Goal: Transaction & Acquisition: Purchase product/service

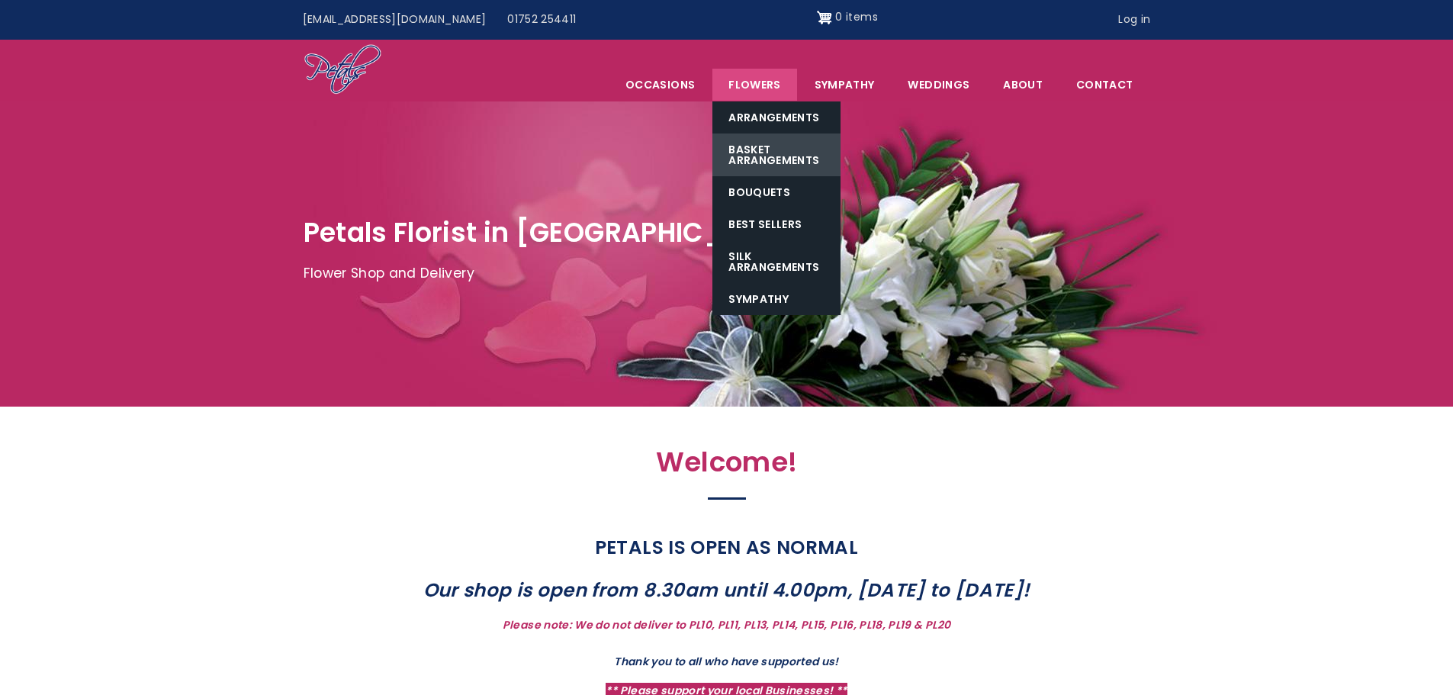
click at [770, 156] on link "Basket Arrangements" at bounding box center [776, 154] width 128 height 43
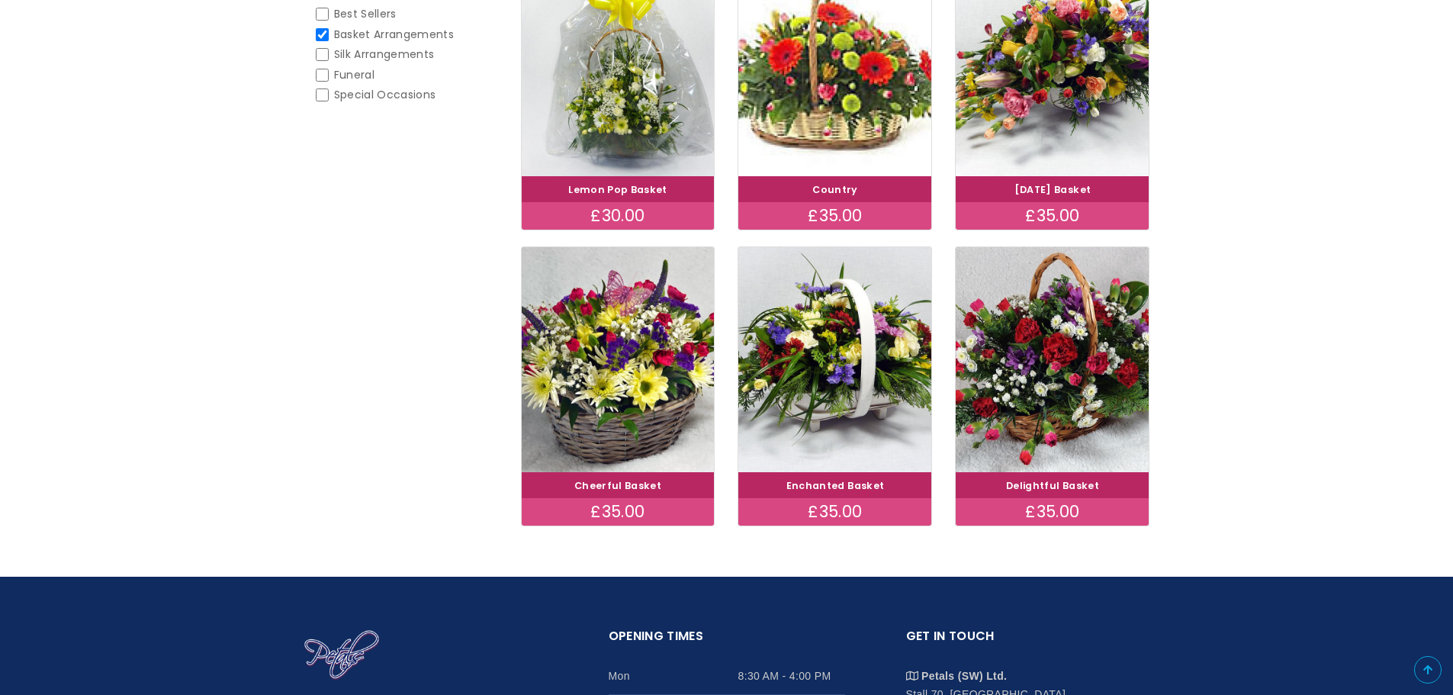
scroll to position [381, 0]
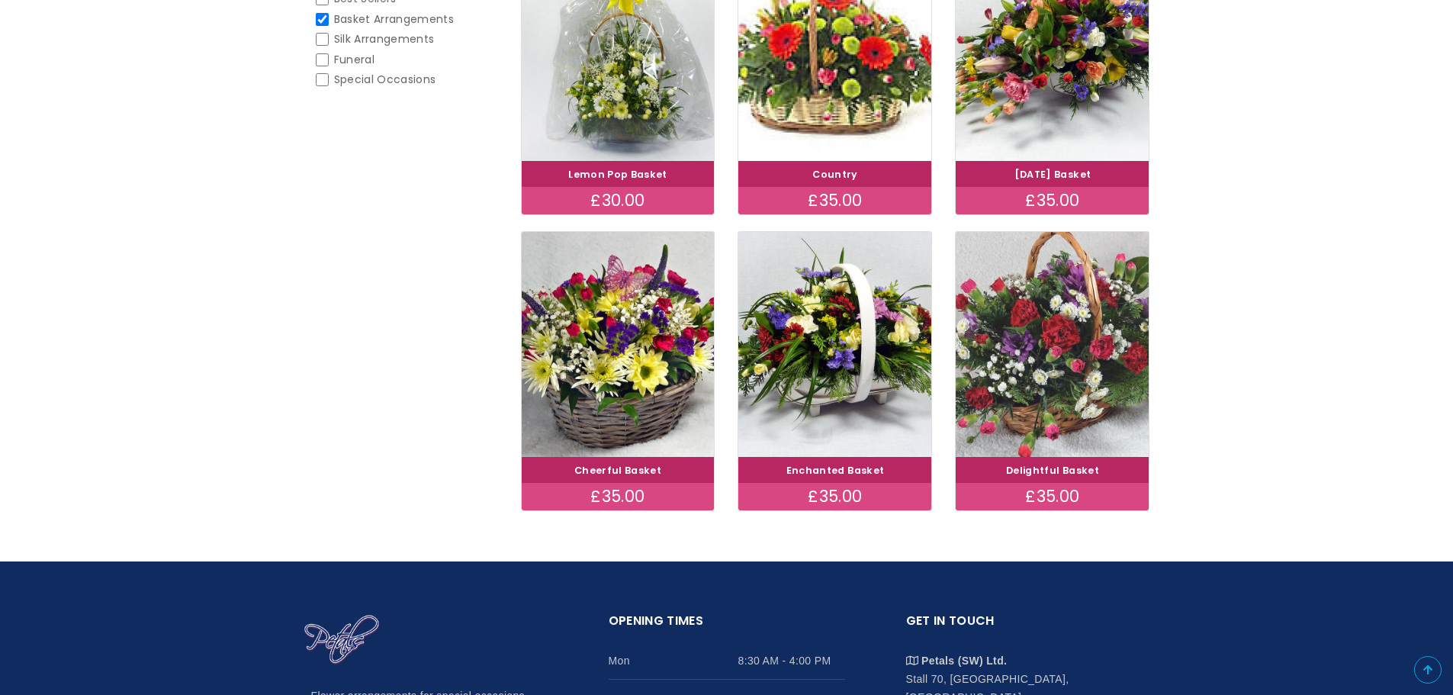
click at [1079, 365] on img at bounding box center [1052, 344] width 217 height 251
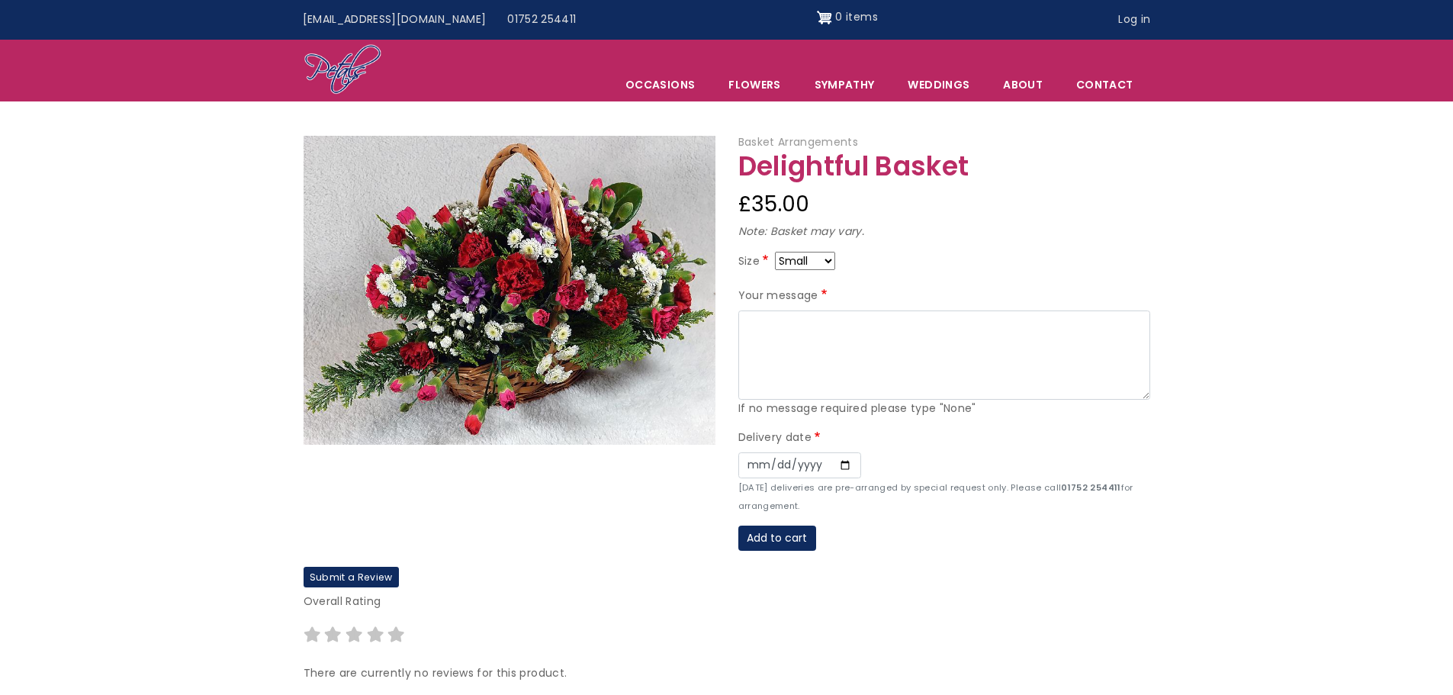
click at [828, 260] on select "Small Medium Large" at bounding box center [805, 261] width 60 height 18
select select "9"
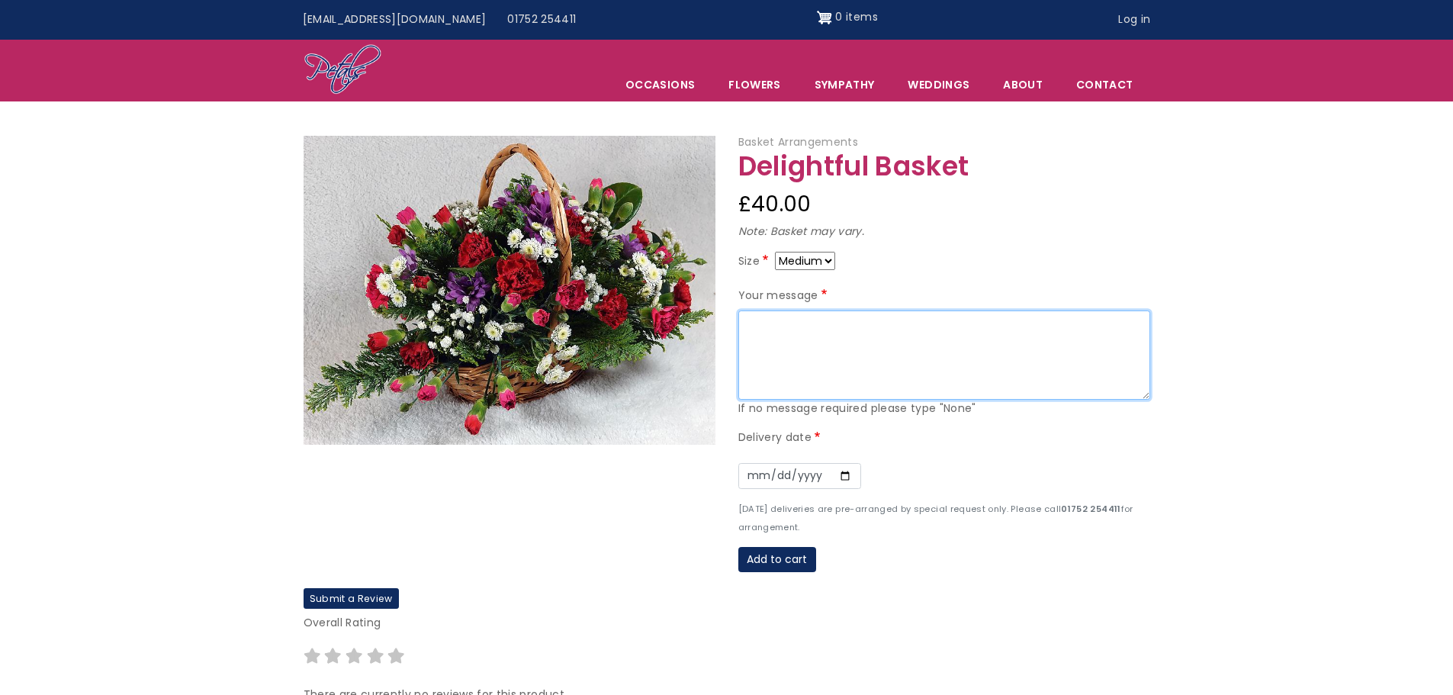
click at [788, 320] on textarea "Your message" at bounding box center [944, 355] width 412 height 90
type textarea "To Natalee, congratulations on the birth of your baby! Love from everyone at Me…"
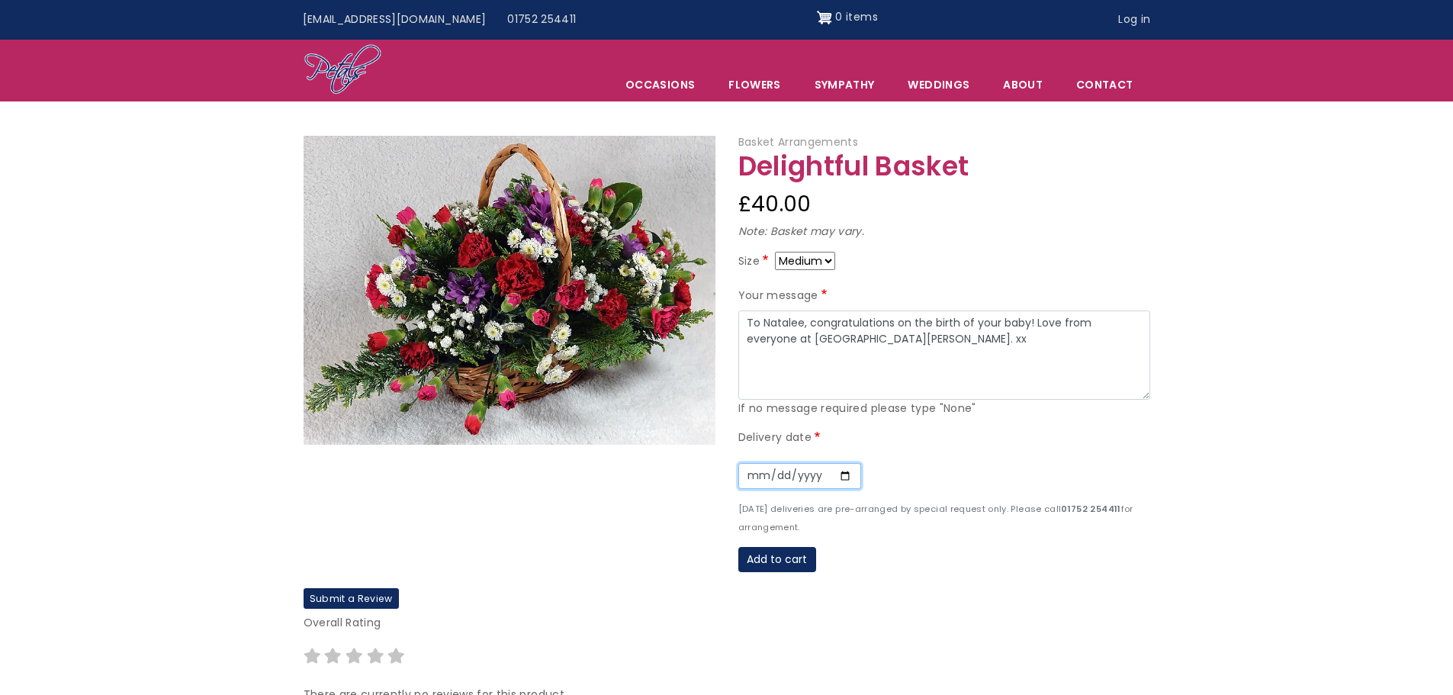
click at [847, 474] on input "Date" at bounding box center [799, 476] width 123 height 26
type input "2025-09-18"
click at [786, 555] on button "Add to cart" at bounding box center [777, 560] width 78 height 26
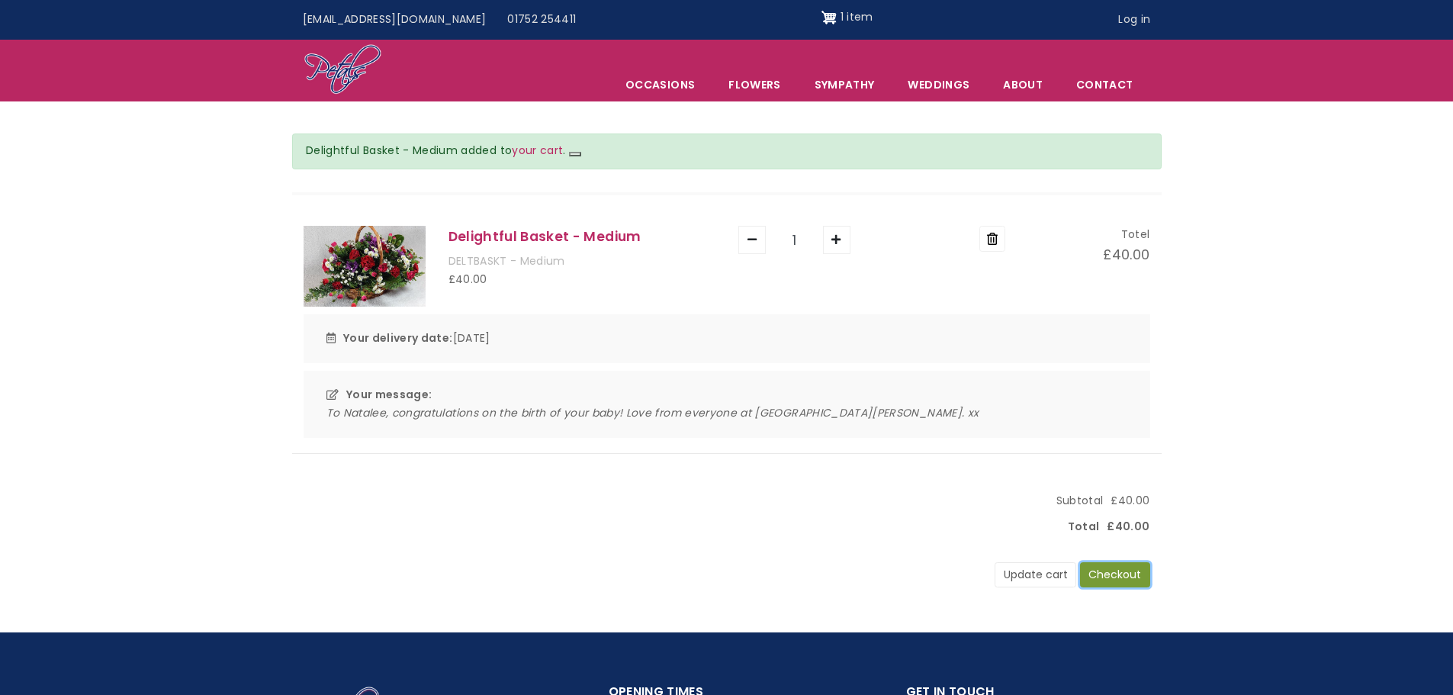
click at [1104, 565] on button "Checkout" at bounding box center [1115, 575] width 70 height 26
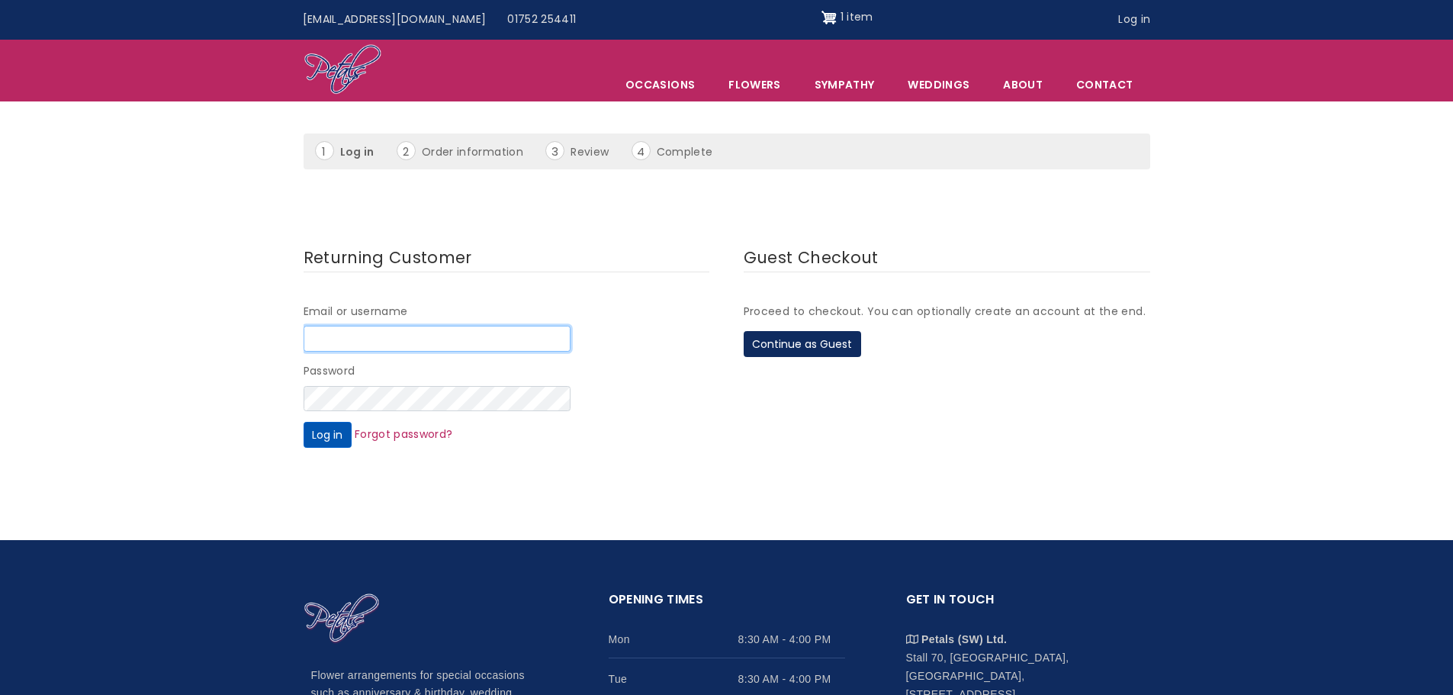
type input "finance@ajdevon.co.uk"
click at [327, 436] on button "Log in" at bounding box center [328, 435] width 48 height 26
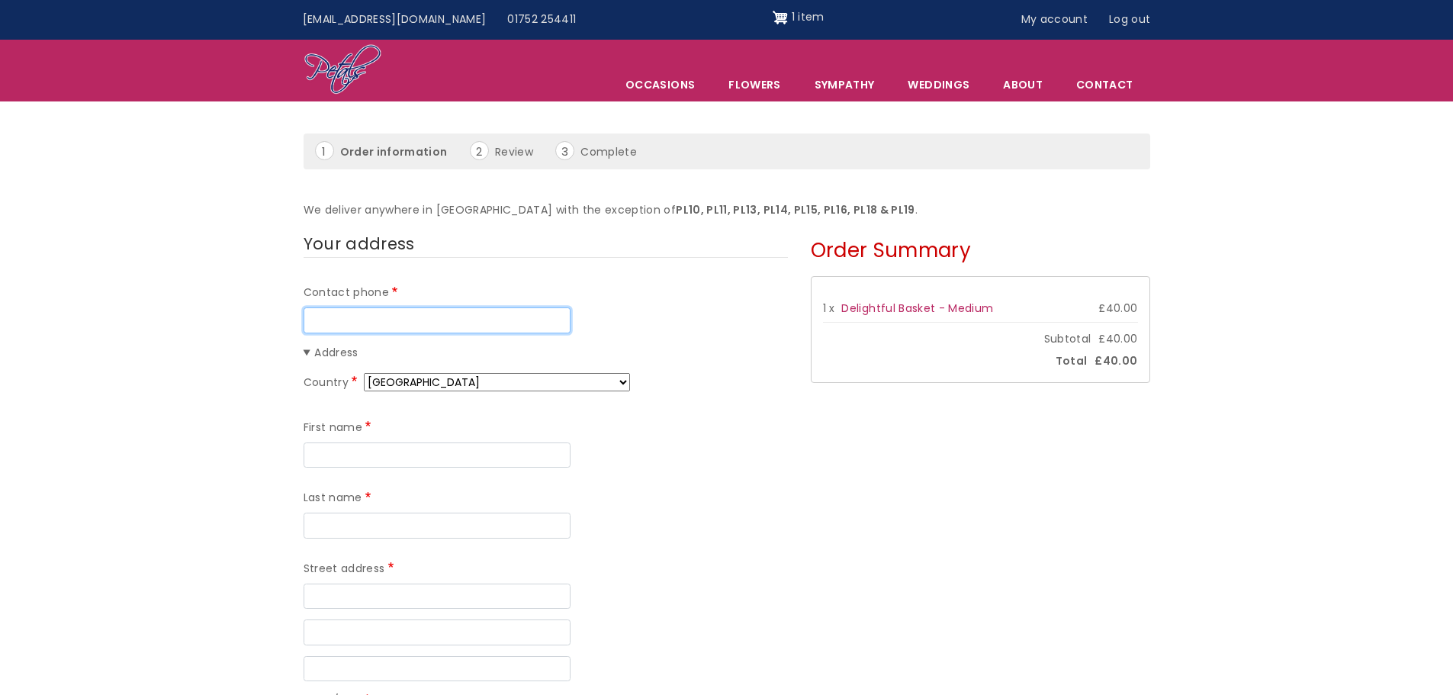
click at [426, 323] on input "Contact phone" at bounding box center [437, 320] width 267 height 26
type input "01752 337938"
click at [374, 451] on input "First name" at bounding box center [437, 455] width 267 height 26
type input "N"
type input "Julie"
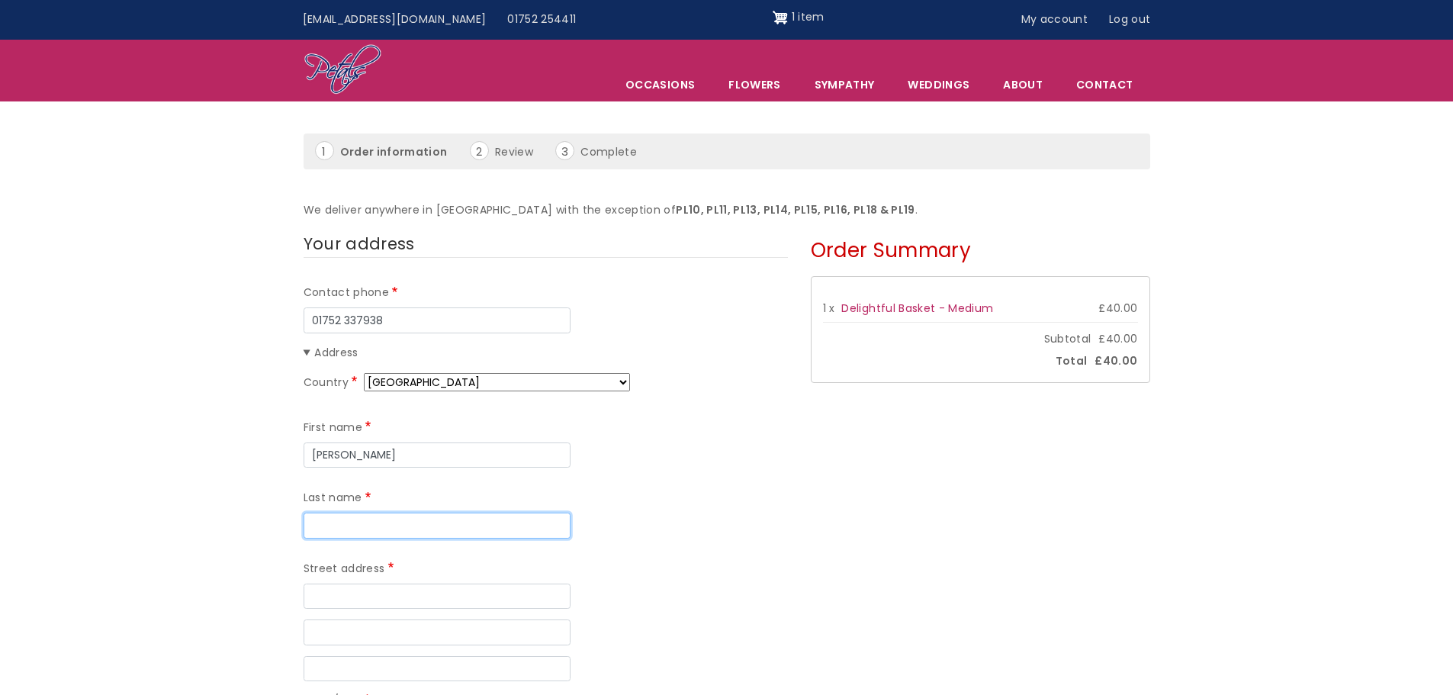
click at [510, 513] on input "Last name" at bounding box center [437, 526] width 267 height 26
type input "Little"
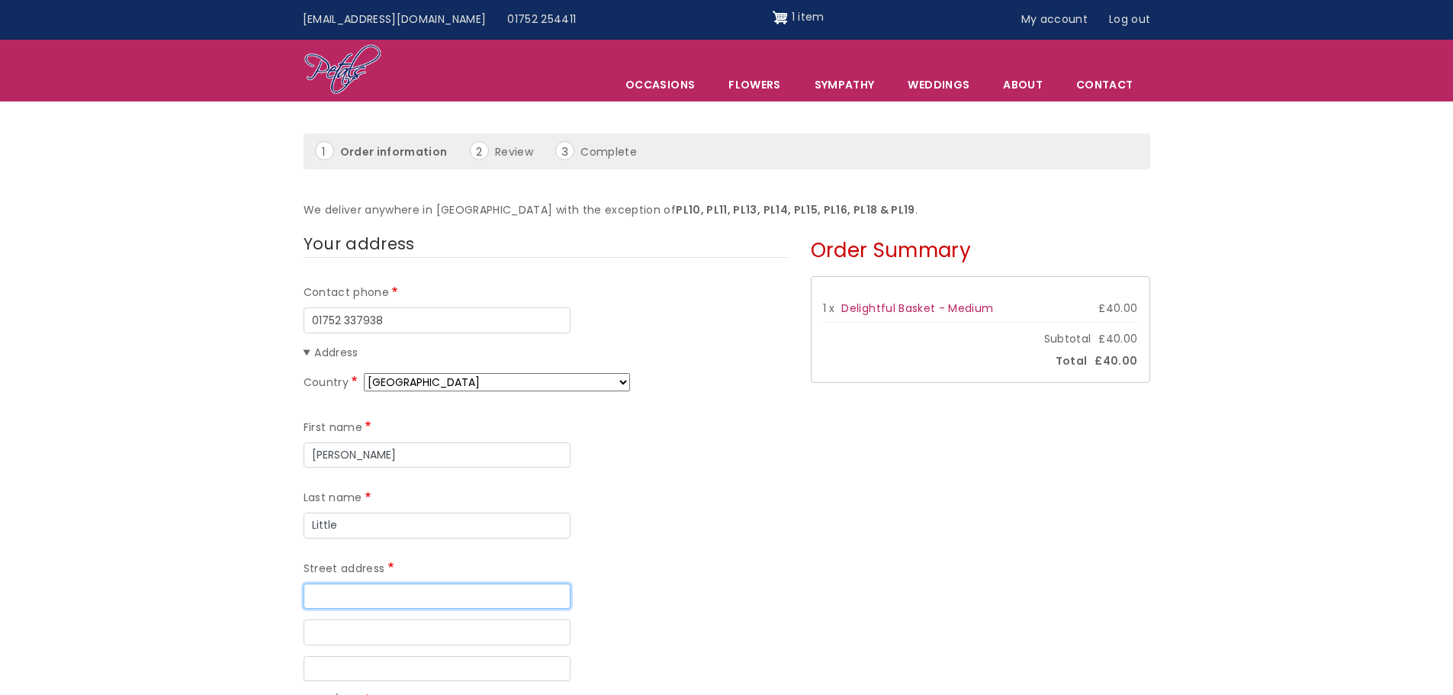
click at [490, 584] on input "Street address" at bounding box center [437, 597] width 267 height 26
type input "Meadowside & St Francis Care Centre"
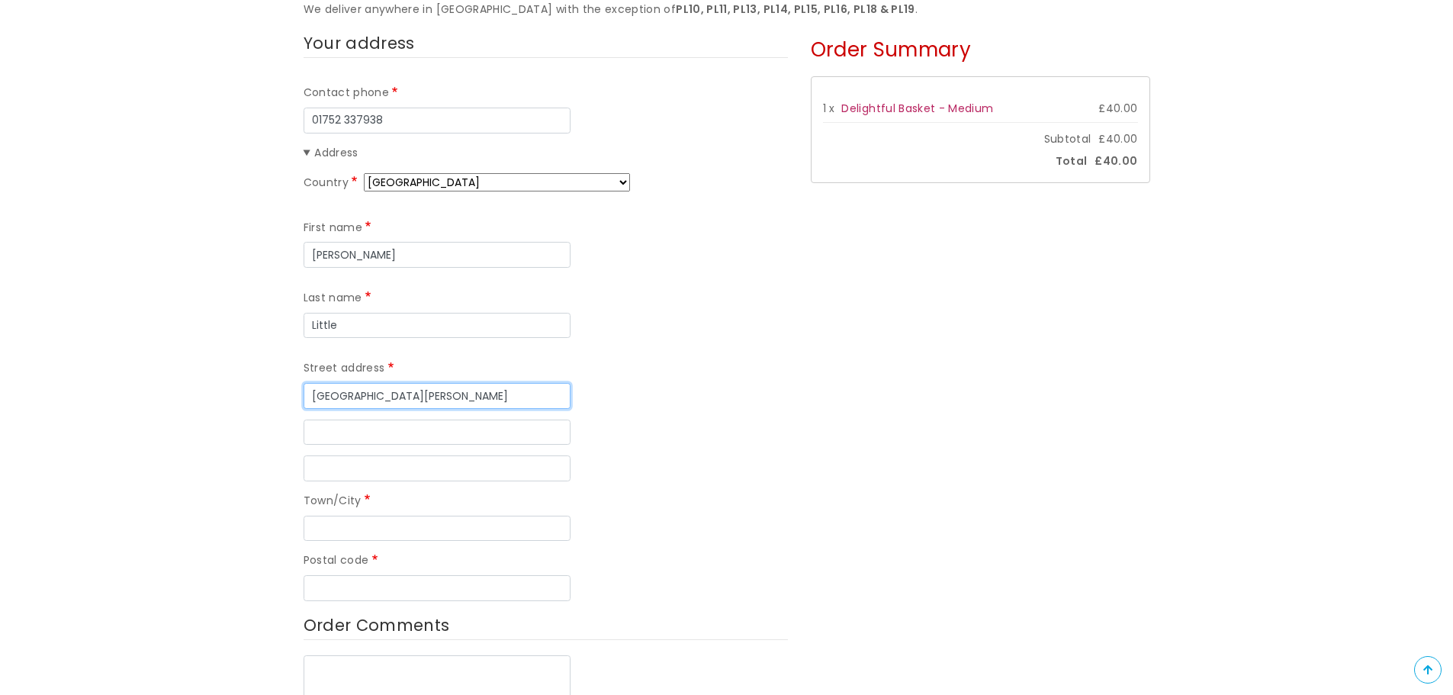
scroll to position [305, 0]
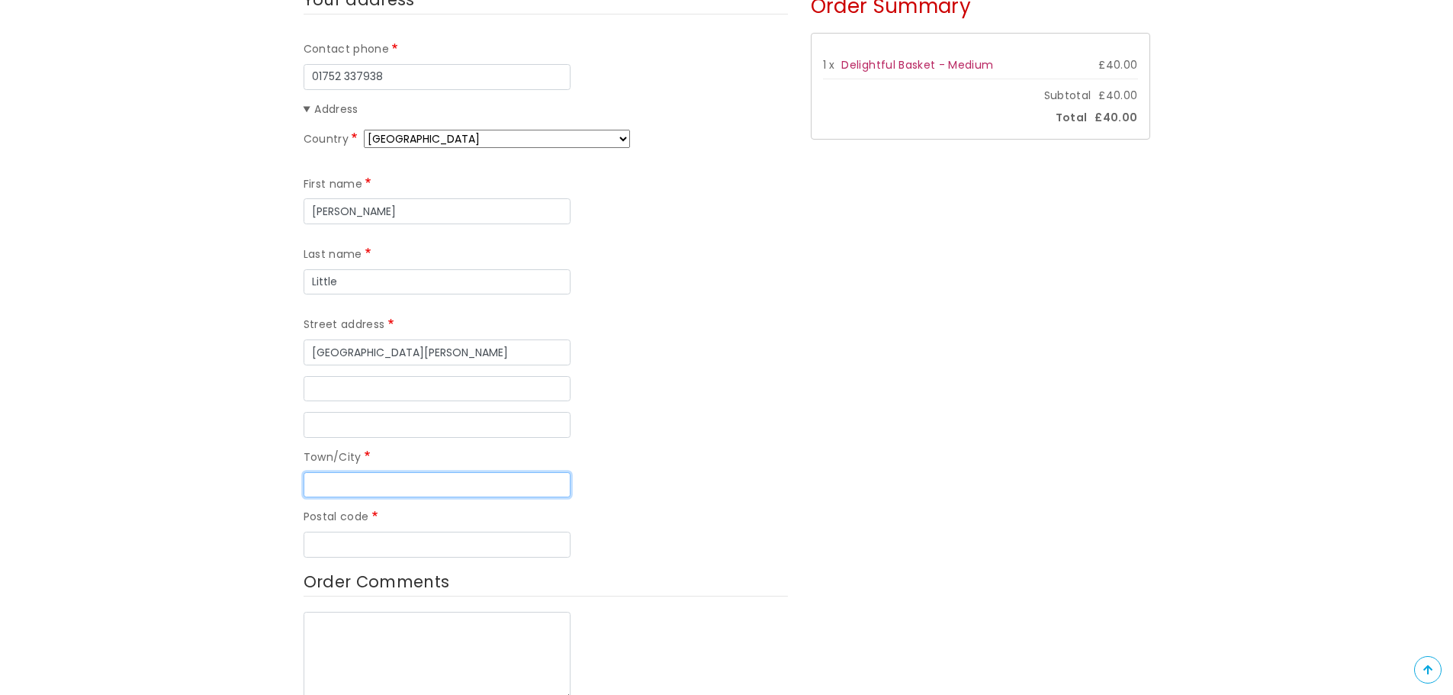
click at [366, 472] on input "Town/City" at bounding box center [437, 485] width 267 height 26
type input "Plymouth"
click at [368, 532] on input "Postal code" at bounding box center [437, 545] width 267 height 26
type input "PL7 4LE"
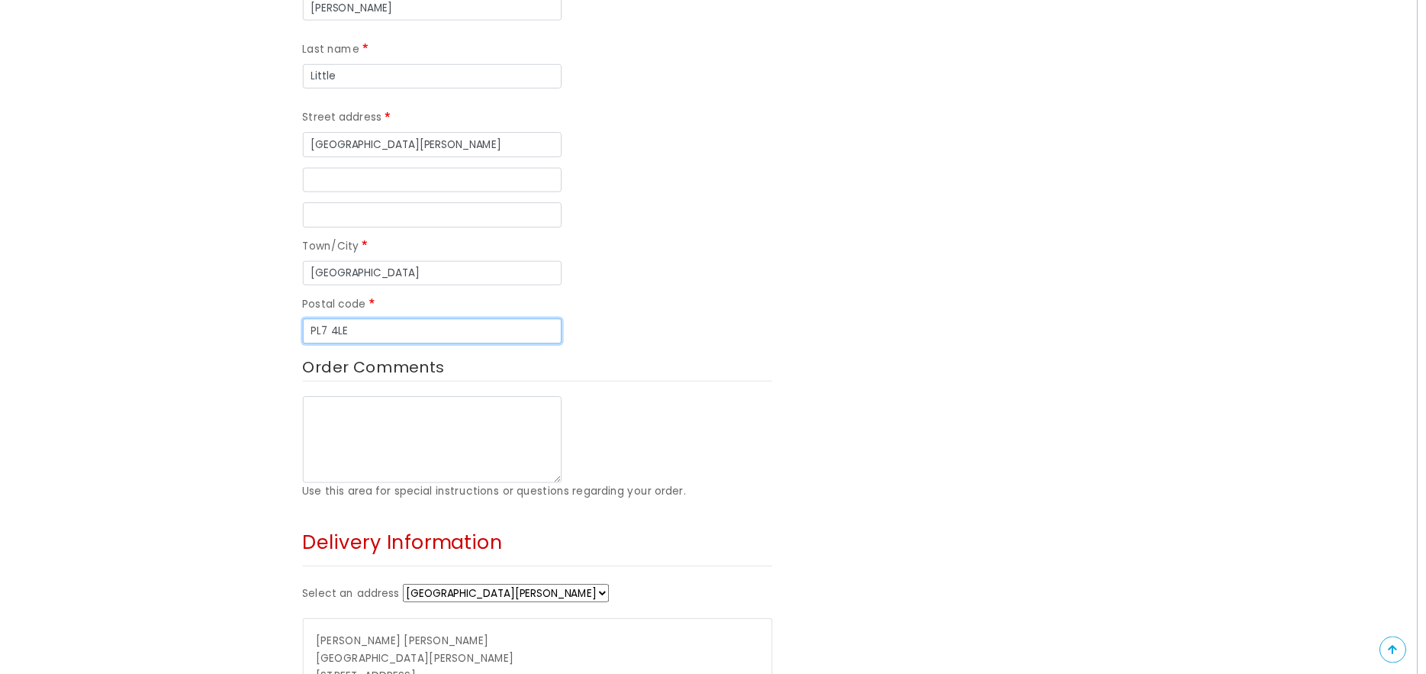
scroll to position [686, 0]
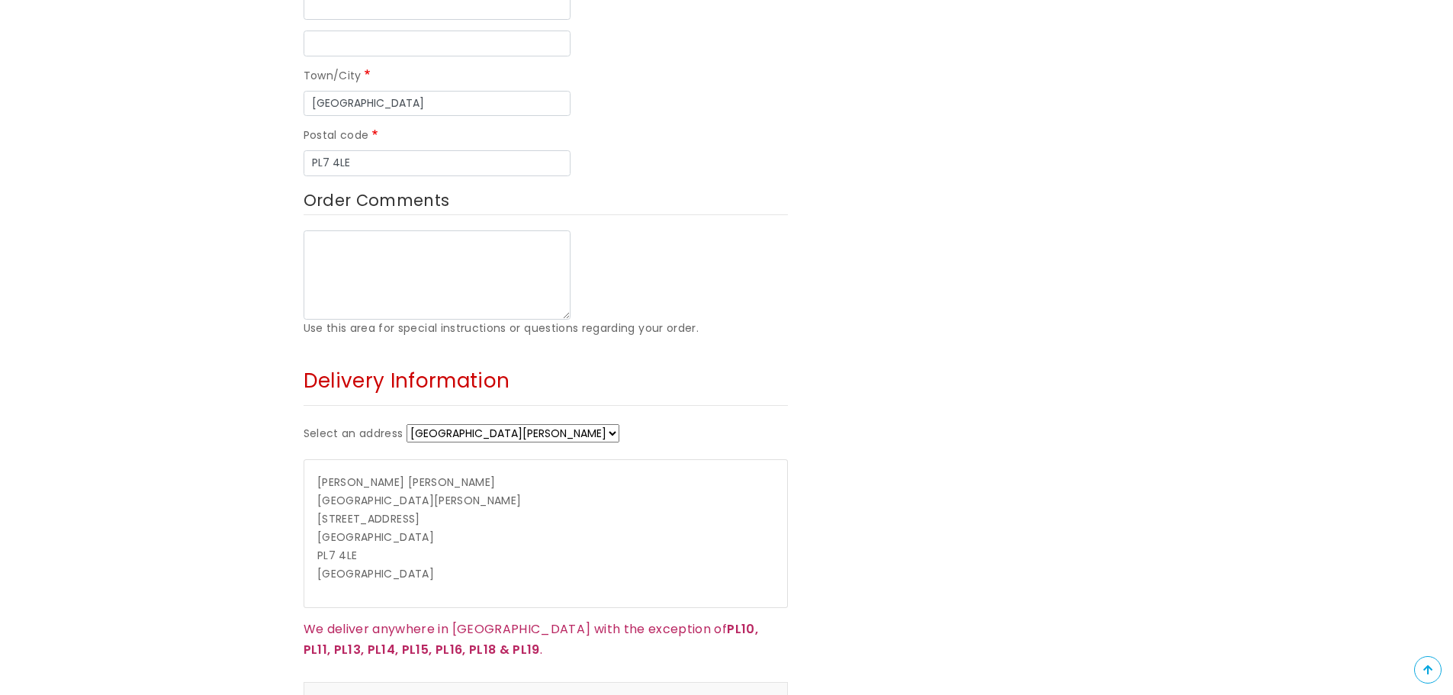
click at [615, 424] on select "Meadowside & St Francis Care Centre Meadowside & St Francis Care Centre + Enter…" at bounding box center [513, 433] width 213 height 18
select select "_new"
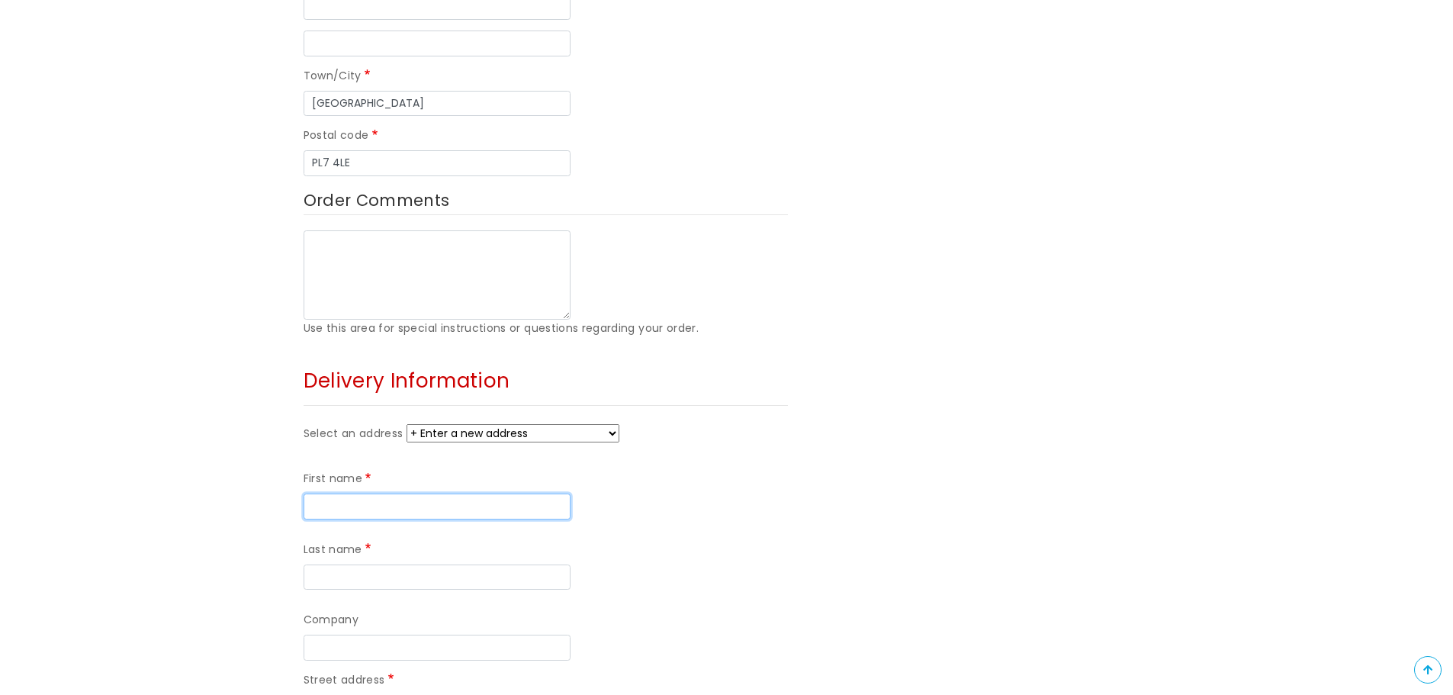
click at [370, 494] on input "First name" at bounding box center [437, 507] width 267 height 26
type input "Natalee"
drag, startPoint x: 516, startPoint y: 435, endPoint x: 528, endPoint y: 439, distance: 12.8
click at [516, 564] on input "Last name" at bounding box center [437, 577] width 267 height 26
type input "Nelson"
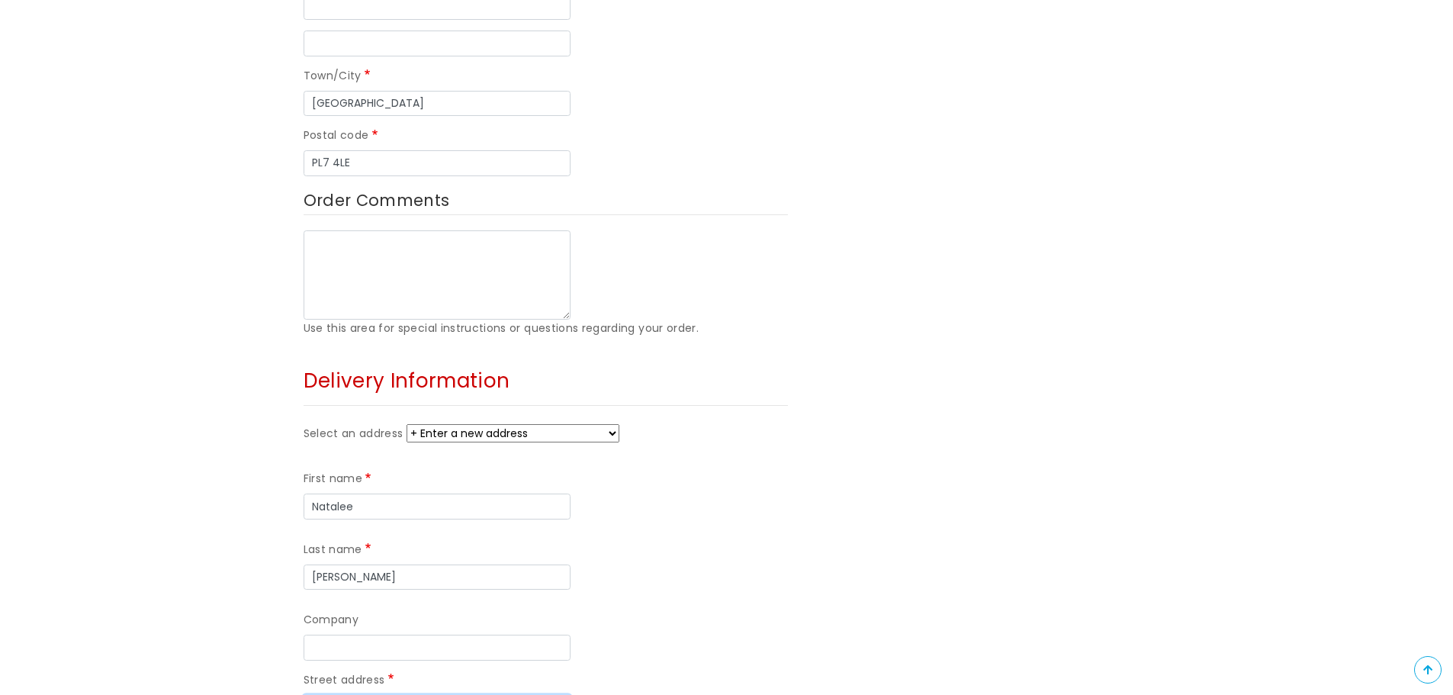
click at [387, 694] on input "Street address" at bounding box center [437, 708] width 267 height 26
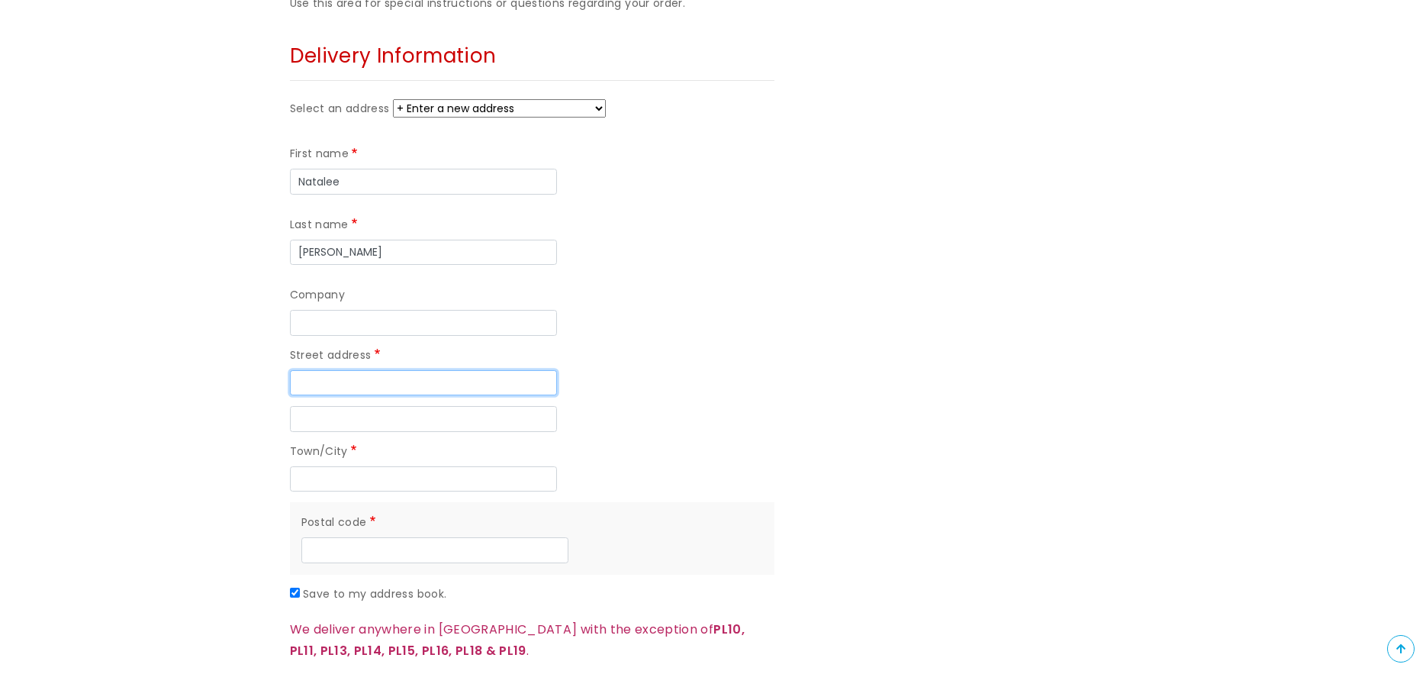
scroll to position [1068, 0]
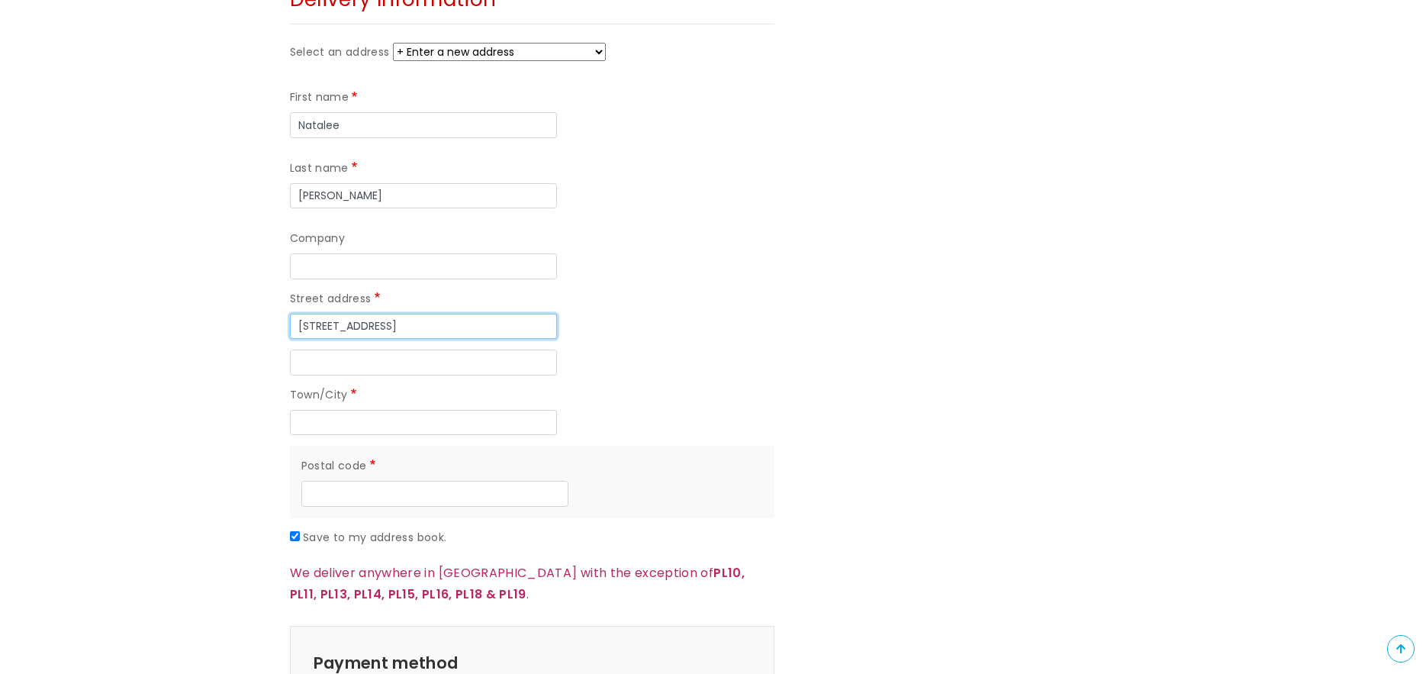
type input "33 Treverbyn Road"
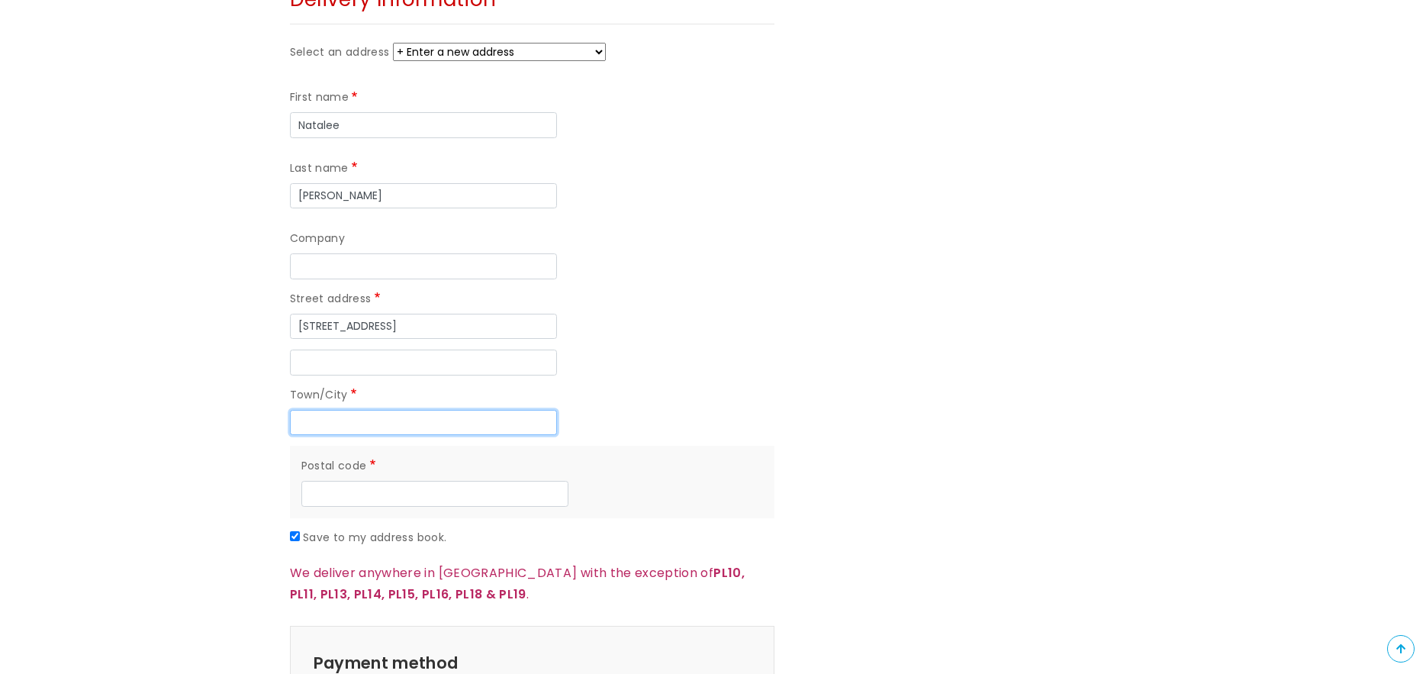
click at [438, 410] on input "Town/City" at bounding box center [423, 423] width 267 height 26
drag, startPoint x: 347, startPoint y: 283, endPoint x: 323, endPoint y: 291, distance: 24.8
click at [323, 410] on input "Plympton" at bounding box center [423, 423] width 267 height 26
type input "Plymouth"
click at [326, 349] on input "Street address line 2" at bounding box center [423, 362] width 267 height 26
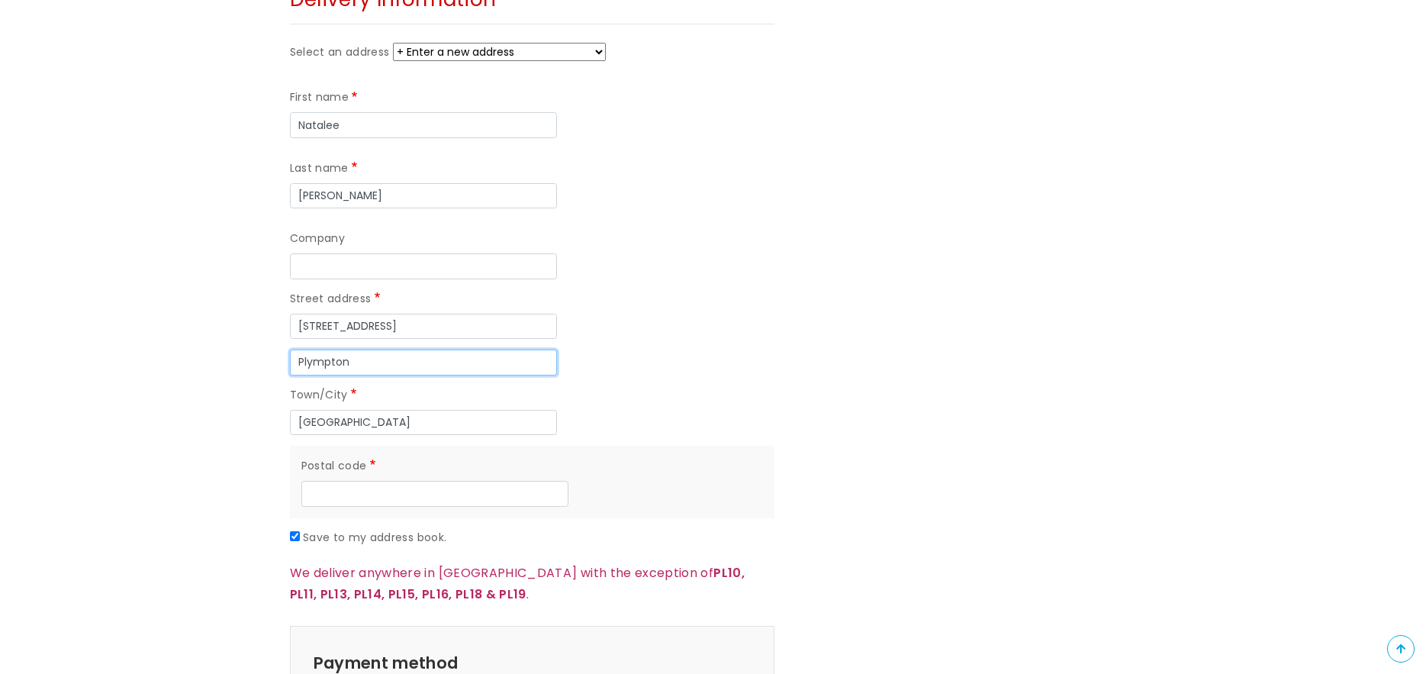
type input "Plympton"
click at [374, 481] on input "Postal code" at bounding box center [434, 494] width 267 height 26
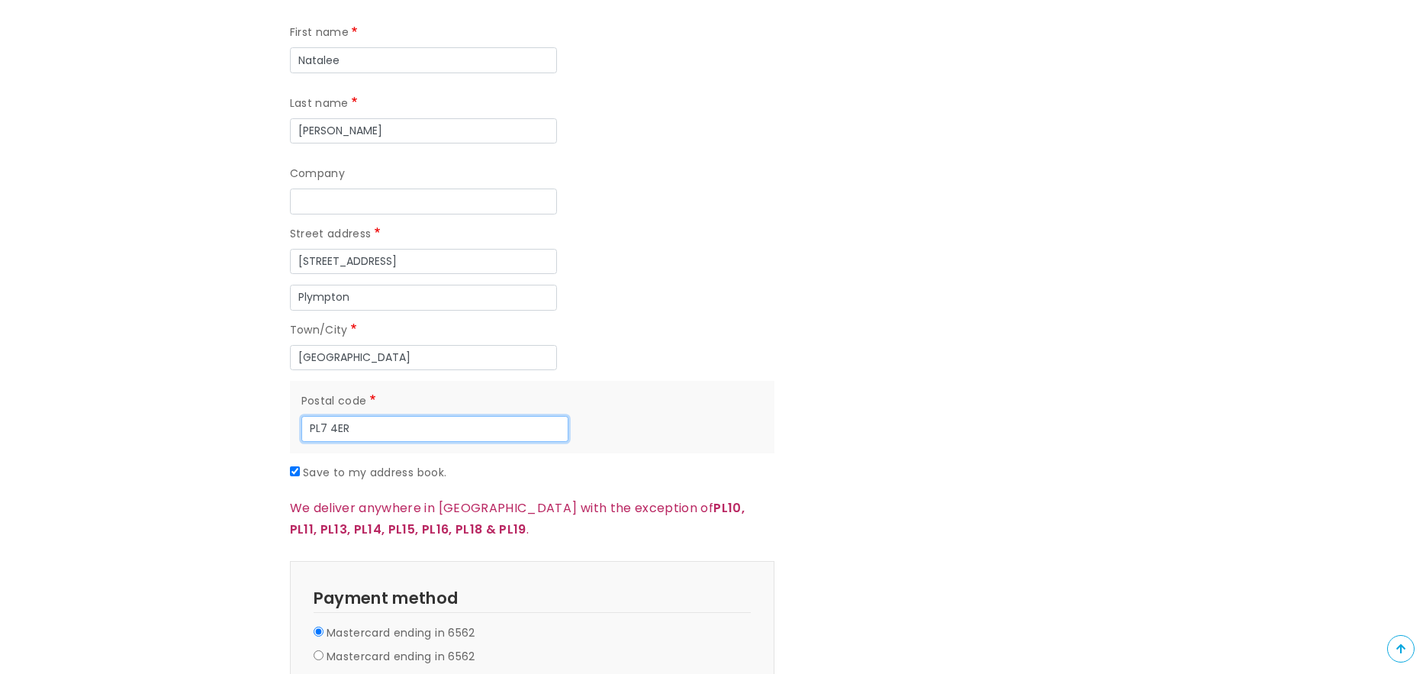
scroll to position [1297, 0]
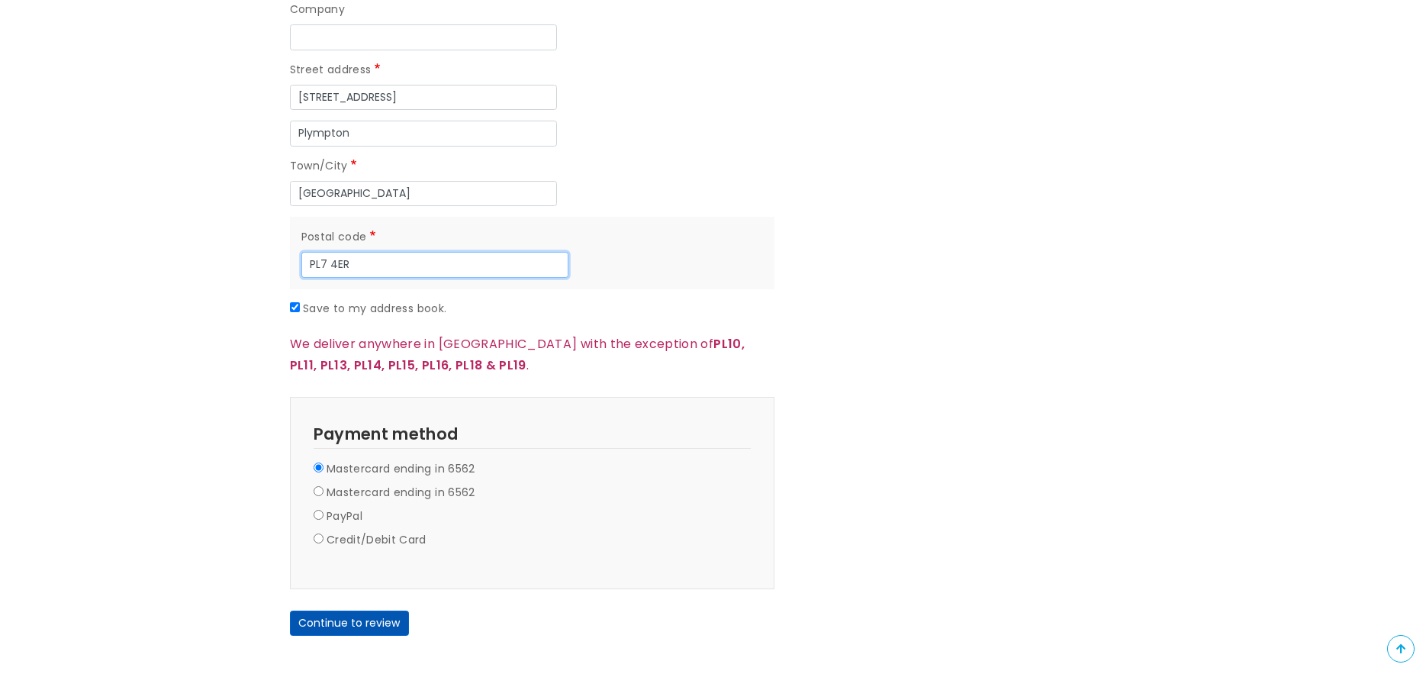
type input "PL7 4ER"
click at [353, 610] on button "Continue to review" at bounding box center [349, 623] width 119 height 26
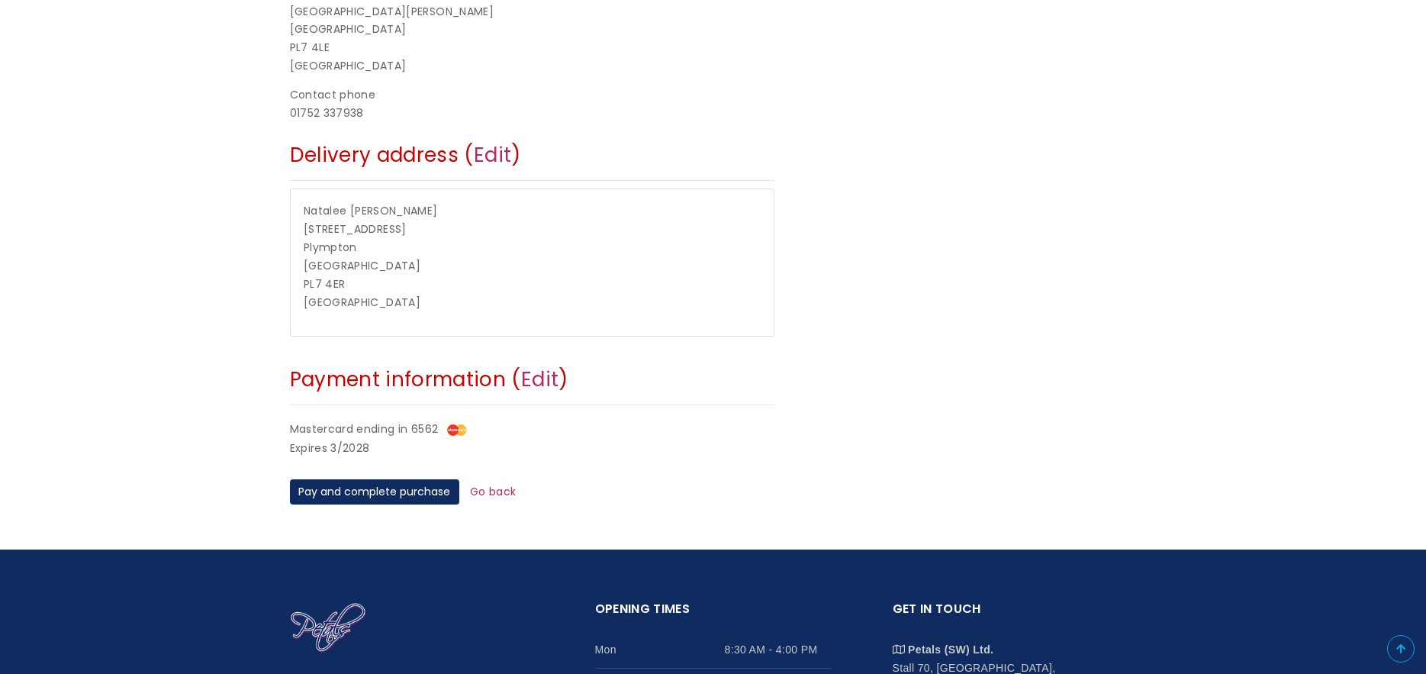
scroll to position [458, 0]
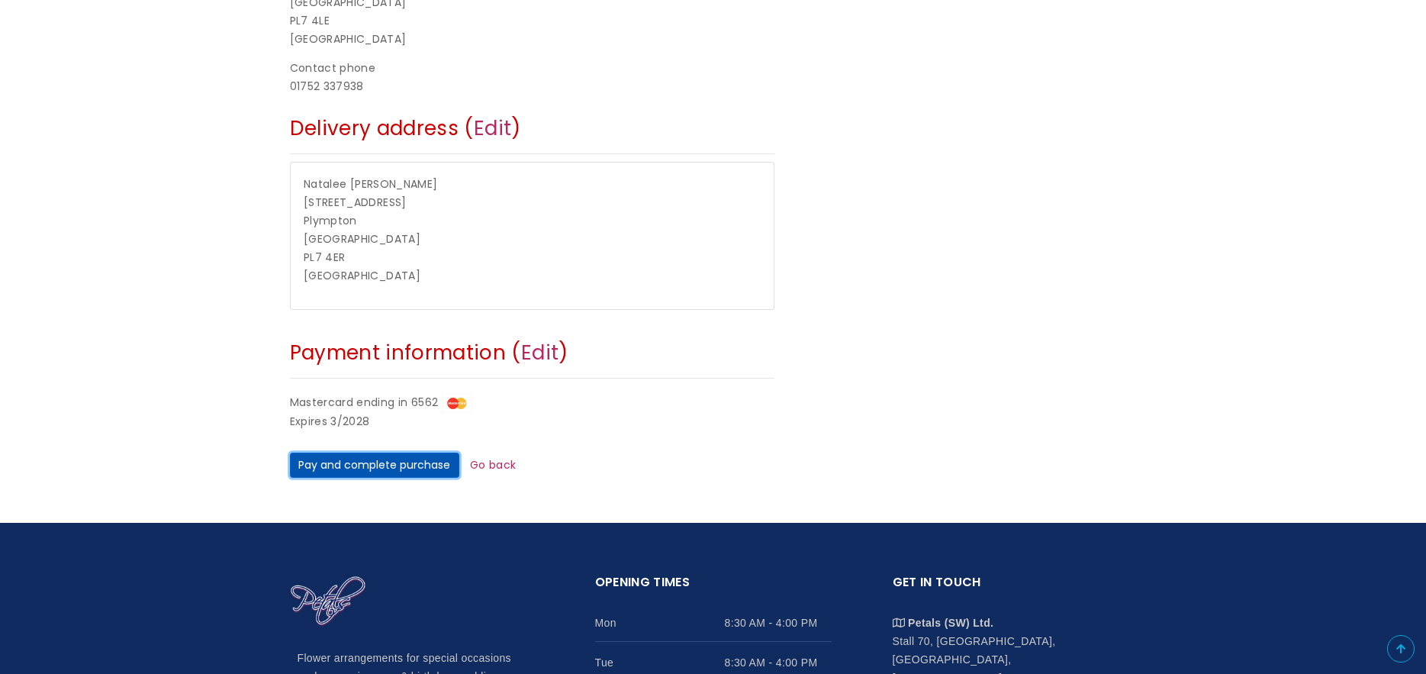
click at [371, 461] on button "Pay and complete purchase" at bounding box center [374, 465] width 169 height 26
